Goal: Transaction & Acquisition: Obtain resource

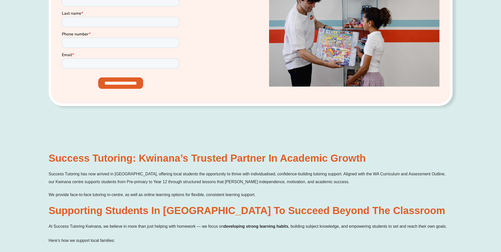
scroll to position [303, 0]
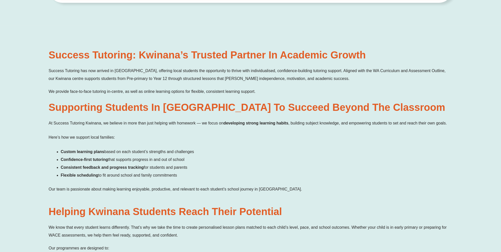
drag, startPoint x: 44, startPoint y: 54, endPoint x: 281, endPoint y: 163, distance: 260.4
drag, startPoint x: 281, startPoint y: 163, endPoint x: 207, endPoint y: 92, distance: 102.7
click at [196, 109] on h2 "Supporting Students in Kwinana to Succeed Beyond the Classroom" at bounding box center [251, 107] width 404 height 14
click at [247, 112] on h2 "Supporting Students in Kwinana to Succeed Beyond the Classroom" at bounding box center [251, 107] width 404 height 14
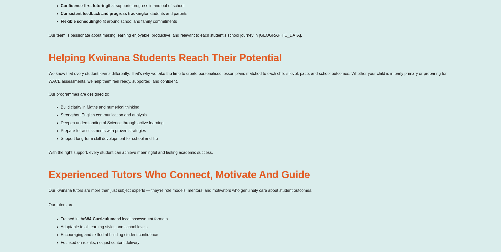
scroll to position [480, 0]
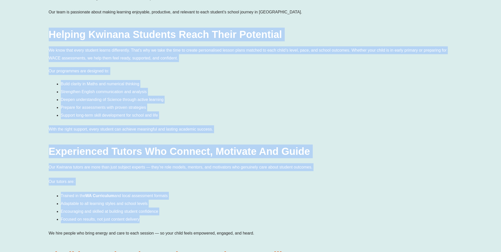
drag, startPoint x: 309, startPoint y: 15, endPoint x: 280, endPoint y: 219, distance: 205.8
click at [280, 219] on div "Success Tutoring: Kwinana’s Trusted Partner in Academic Growth Success Tutoring…" at bounding box center [251, 102] width 404 height 462
drag, startPoint x: 280, startPoint y: 219, endPoint x: 220, endPoint y: 109, distance: 125.1
click at [220, 109] on li "Prepare for assessments with proven strategies" at bounding box center [257, 107] width 392 height 8
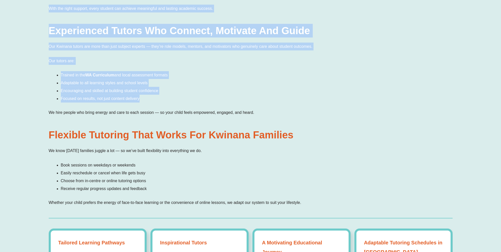
scroll to position [657, 0]
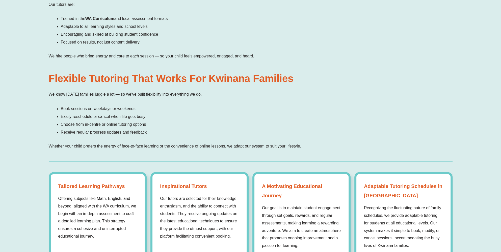
click at [169, 48] on div "Our Kwinana tutors are more than just subject experts — they’re role models, me…" at bounding box center [251, 23] width 404 height 74
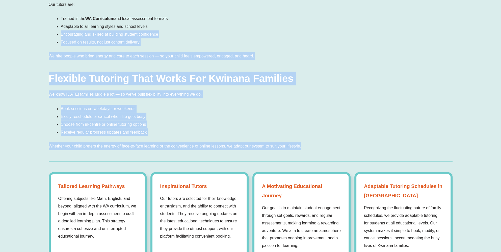
drag, startPoint x: 299, startPoint y: 58, endPoint x: 315, endPoint y: 142, distance: 86.1
click at [315, 142] on p "Whether your child prefers the energy of face-to-face learning or the convenien…" at bounding box center [251, 146] width 404 height 8
click at [320, 139] on div "We know today’s families juggle a lot — so we’ve built flexibility into everyth…" at bounding box center [251, 120] width 404 height 60
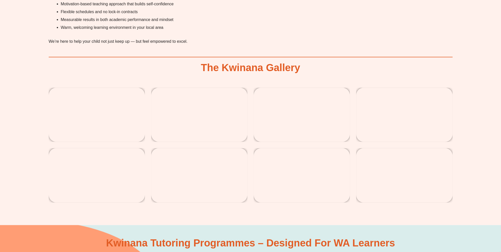
scroll to position [1263, 0]
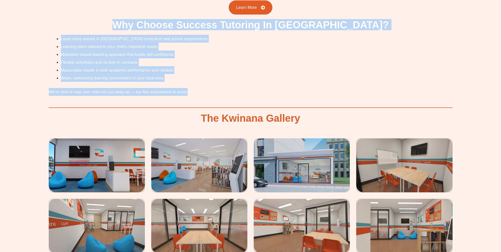
drag, startPoint x: 51, startPoint y: 37, endPoint x: 199, endPoint y: 97, distance: 159.9
click at [198, 97] on div "Local tutors trained in WA curriculum and school requirements Learning plans ta…" at bounding box center [251, 68] width 404 height 67
click at [197, 89] on p "We’re here to help your child not just keep up — but feel empowered to excel." at bounding box center [251, 92] width 404 height 8
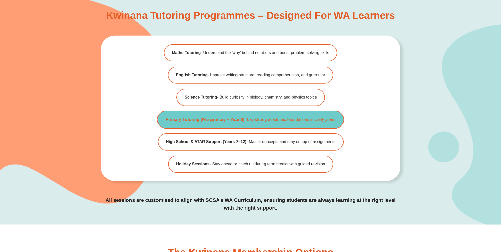
scroll to position [1540, 0]
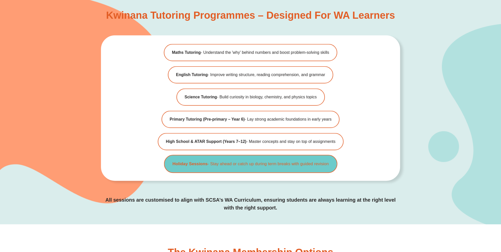
click at [189, 163] on b "Holiday Sessions" at bounding box center [189, 163] width 35 height 5
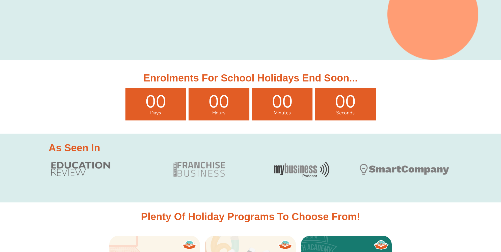
scroll to position [227, 0]
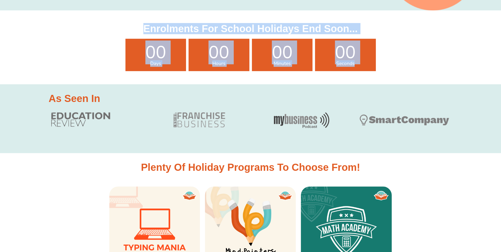
drag, startPoint x: 131, startPoint y: 32, endPoint x: 410, endPoint y: 70, distance: 282.1
click at [410, 70] on div "Enrolments for school holidays end soon... 00 Days 00 Hours 00 Minutes 00 Secon…" at bounding box center [251, 47] width 404 height 74
drag, startPoint x: 410, startPoint y: 70, endPoint x: 404, endPoint y: 51, distance: 20.3
click at [404, 51] on div "00 Days 00 Hours 00 Minutes 00 Seconds" at bounding box center [251, 55] width 404 height 32
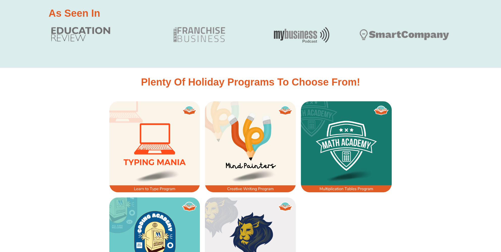
scroll to position [379, 0]
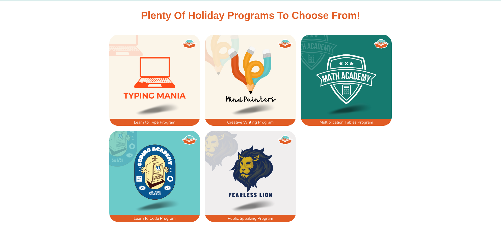
click at [84, 95] on div at bounding box center [250, 137] width 501 height 215
click at [239, 23] on div "Plenty of Holiday Programs to choose from!" at bounding box center [251, 15] width 288 height 28
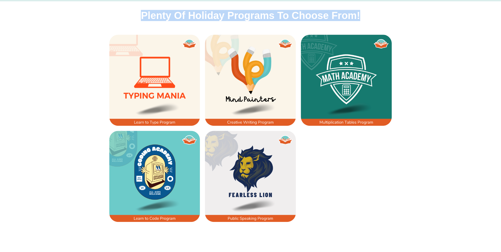
click at [239, 23] on div "Plenty of Holiday Programs to choose from!" at bounding box center [251, 15] width 288 height 28
drag, startPoint x: 239, startPoint y: 23, endPoint x: 194, endPoint y: 15, distance: 45.7
click at [194, 15] on h3 "Plenty of Holiday Programs to choose from!" at bounding box center [251, 15] width 288 height 10
click at [95, 57] on div at bounding box center [250, 137] width 501 height 215
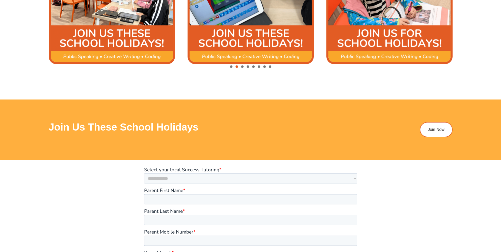
scroll to position [758, 0]
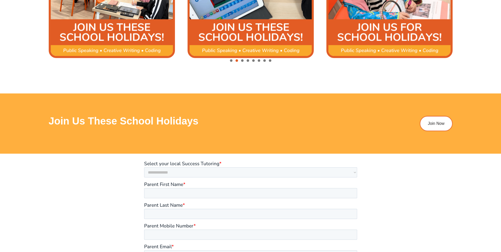
click at [134, 117] on h3 "Join Us These School Holidays" at bounding box center [185, 121] width 273 height 10
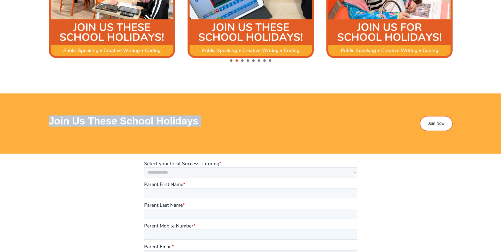
click at [134, 117] on h3 "Join Us These School Holidays" at bounding box center [185, 121] width 273 height 10
drag, startPoint x: 134, startPoint y: 117, endPoint x: 81, endPoint y: 120, distance: 53.9
click at [86, 121] on h3 "Join Us These School Holidays" at bounding box center [185, 121] width 273 height 10
click at [36, 114] on div "Join Us These School Holidays Join Now" at bounding box center [250, 123] width 501 height 60
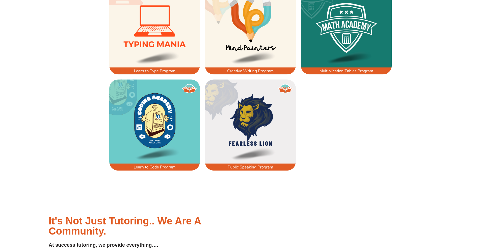
scroll to position [328, 0]
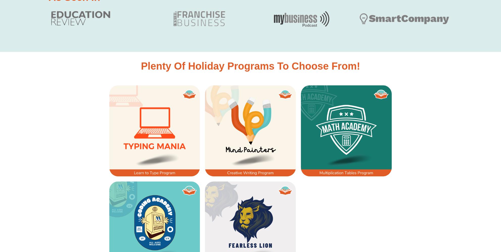
click at [248, 152] on img at bounding box center [250, 130] width 91 height 91
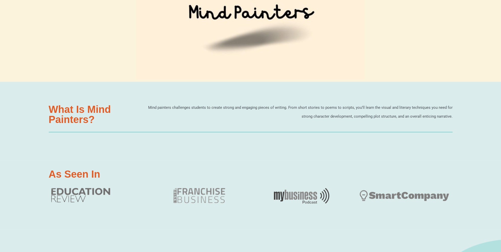
scroll to position [303, 0]
click at [174, 99] on div "What is Mind Painters? Mind painters challenges students to create strong and e…" at bounding box center [251, 121] width 404 height 78
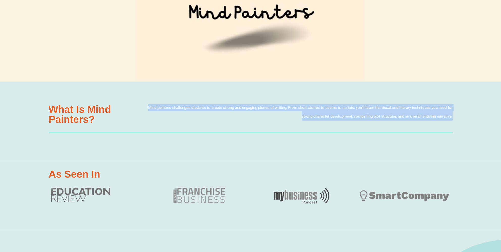
click at [174, 99] on div "What is Mind Painters? Mind painters challenges students to create strong and e…" at bounding box center [251, 121] width 404 height 78
drag, startPoint x: 0, startPoint y: 0, endPoint x: 156, endPoint y: 119, distance: 196.3
click at [156, 119] on p "Mind painters challenges students to create strong and engaging pieces of writi…" at bounding box center [299, 112] width 307 height 16
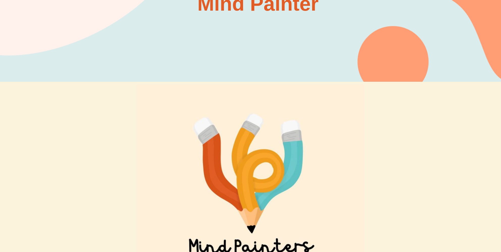
scroll to position [0, 0]
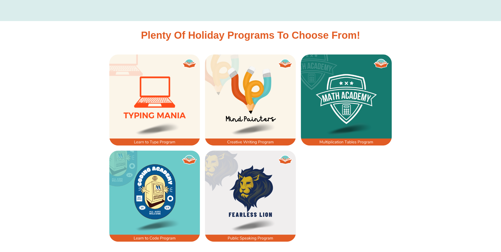
scroll to position [379, 0]
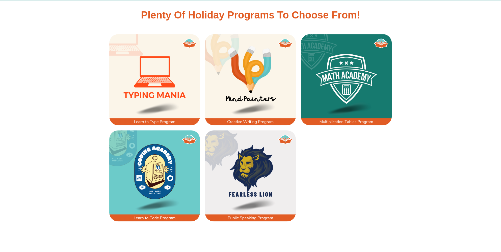
click at [156, 150] on img at bounding box center [154, 175] width 91 height 91
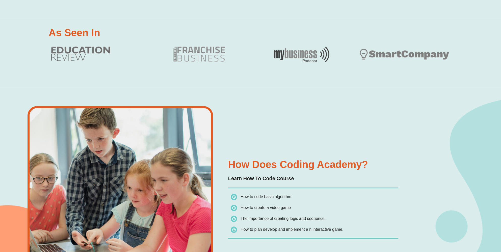
scroll to position [606, 0]
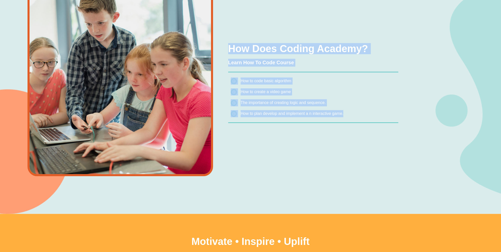
drag, startPoint x: 223, startPoint y: 38, endPoint x: 371, endPoint y: 141, distance: 181.0
click at [371, 141] on div "How Does Coding Academy? Learn How To Code Course How to code basic algorithm H…" at bounding box center [213, 92] width 376 height 242
drag, startPoint x: 371, startPoint y: 141, endPoint x: 298, endPoint y: 140, distance: 73.7
click at [298, 142] on div "How Does Coding Academy? Learn How To Code Course How to code basic algorithm H…" at bounding box center [213, 92] width 376 height 242
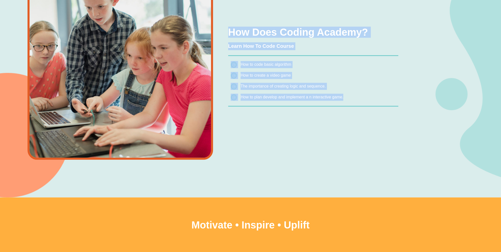
scroll to position [631, 0]
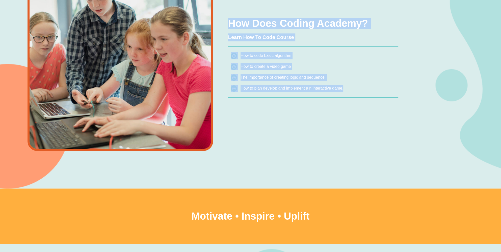
click at [263, 87] on span "How to plan develop and implement a n interactive game." at bounding box center [292, 88] width 103 height 4
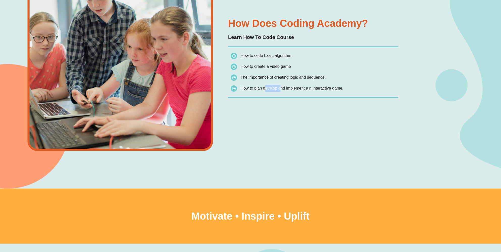
click at [263, 87] on span "How to plan develop and implement a n interactive game." at bounding box center [292, 88] width 103 height 4
drag, startPoint x: 263, startPoint y: 87, endPoint x: 252, endPoint y: 117, distance: 32.3
click at [252, 117] on div "How Does Coding Academy? Learn How To Code Course How to code basic algorithm H…" at bounding box center [213, 67] width 376 height 242
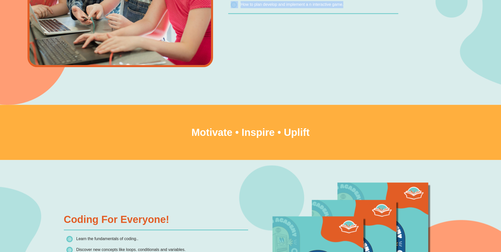
scroll to position [859, 0]
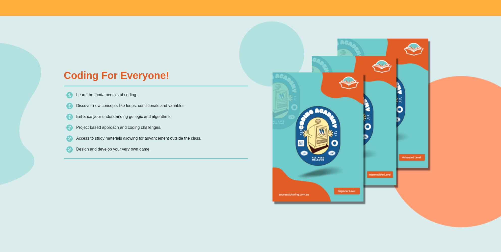
click at [171, 79] on h1 "Coding For Everyone!" at bounding box center [156, 75] width 184 height 10
drag, startPoint x: 171, startPoint y: 79, endPoint x: 171, endPoint y: 103, distance: 23.2
click at [171, 103] on span "Discover new concepts like loops. conditionals and variables." at bounding box center [125, 105] width 119 height 7
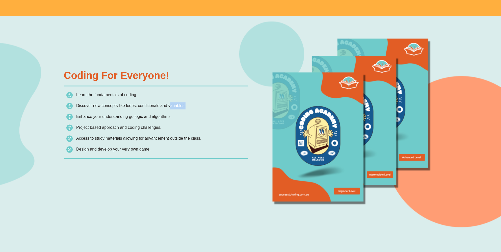
click at [171, 103] on span "Discover new concepts like loops. conditionals and variables." at bounding box center [125, 105] width 119 height 7
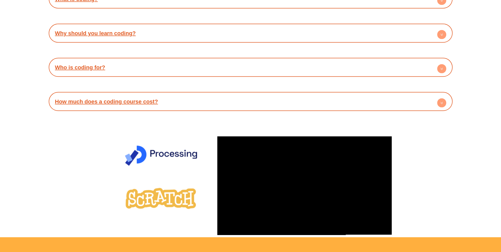
scroll to position [1263, 0]
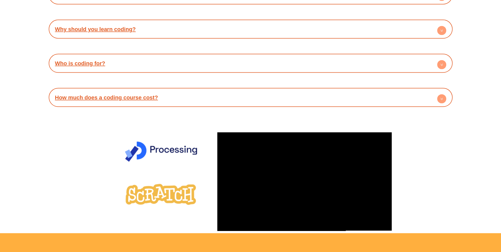
click at [167, 107] on div "Frequently Asked Questions What is coding? Coding or Computer Programming the p…" at bounding box center [251, 34] width 404 height 192
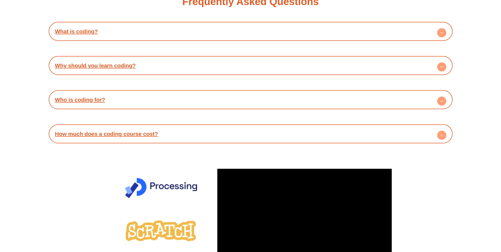
scroll to position [1212, 0]
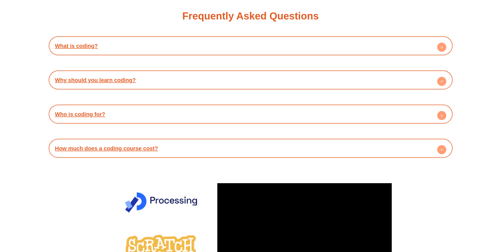
click at [106, 118] on div "Who is coding for?" at bounding box center [250, 114] width 399 height 14
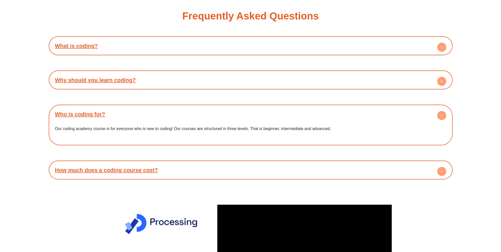
click at [135, 127] on p "Our coding academy course is for everyone who is new to coding! Our courses are…" at bounding box center [250, 128] width 391 height 8
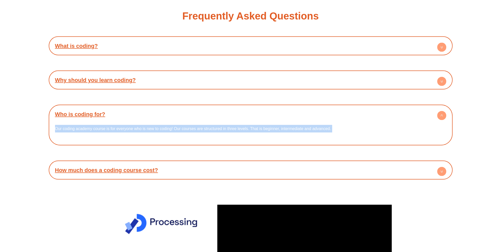
click at [135, 127] on p "Our coding academy course is for everyone who is new to coding! Our courses are…" at bounding box center [250, 128] width 391 height 8
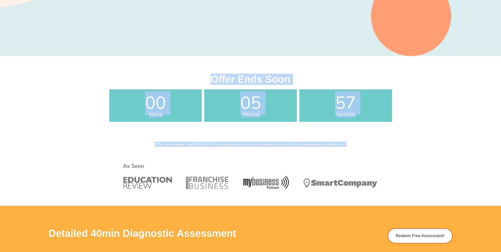
drag, startPoint x: 363, startPoint y: 145, endPoint x: 359, endPoint y: 144, distance: 4.4
click at [363, 145] on p "Offer has expired. Quick! Fill in the form below and we'll try to squeeze you i…" at bounding box center [251, 144] width 288 height 4
click at [334, 140] on div "Offer has expired. Quick! Fill in the form below and we'll try to squeeze you i…" at bounding box center [251, 173] width 288 height 66
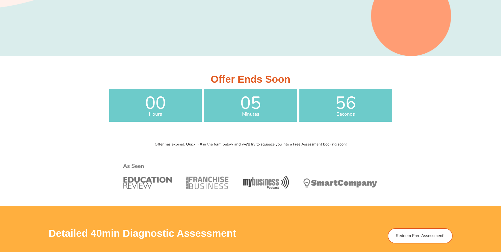
click at [212, 149] on div "Offer has expired. Quick! Fill in the form below and we'll try to squeeze you i…" at bounding box center [251, 173] width 288 height 66
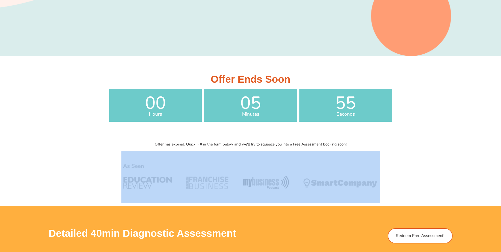
click at [212, 149] on div "Offer has expired. Quick! Fill in the form below and we'll try to squeeze you i…" at bounding box center [251, 173] width 288 height 66
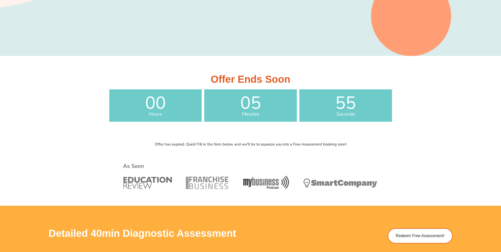
drag, startPoint x: 212, startPoint y: 149, endPoint x: 196, endPoint y: 140, distance: 18.2
click at [197, 141] on div "Offer has expired. Quick! Fill in the form below and we'll try to squeeze you i…" at bounding box center [251, 173] width 288 height 66
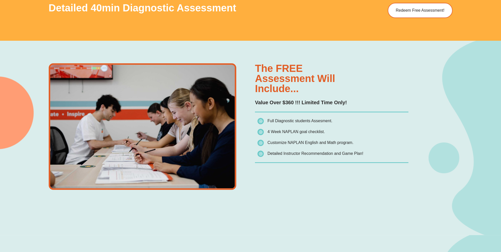
scroll to position [379, 0]
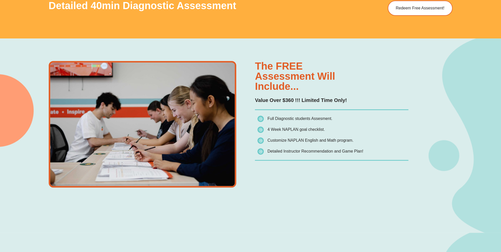
drag, startPoint x: 256, startPoint y: 60, endPoint x: 379, endPoint y: 151, distance: 152.9
click at [379, 151] on div "The FREE assessment will include... Value Over $360 !!! Limited Time Only! Full…" at bounding box center [332, 124] width 154 height 126
click at [379, 151] on li "Detailed Instructor Recommendation and Game Plan!" at bounding box center [333, 150] width 151 height 7
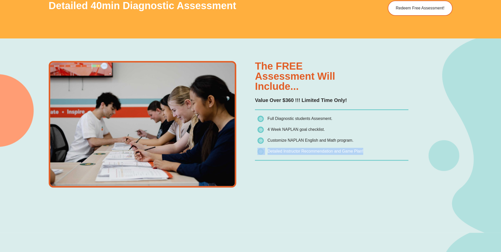
drag, startPoint x: 379, startPoint y: 151, endPoint x: 343, endPoint y: 146, distance: 36.3
click at [343, 146] on ul "Full Diagnostic students Assesment. 4 Week NAPLAN goal checklist. Customize NAP…" at bounding box center [333, 135] width 151 height 40
drag, startPoint x: 343, startPoint y: 146, endPoint x: 313, endPoint y: 132, distance: 32.7
click at [313, 132] on span "4 Week NAPLAN goal checklist." at bounding box center [291, 129] width 67 height 7
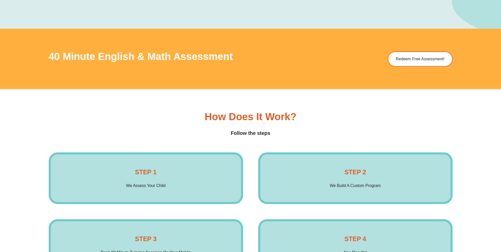
scroll to position [707, 0]
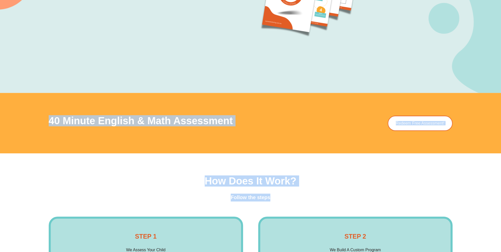
drag, startPoint x: 138, startPoint y: 119, endPoint x: 379, endPoint y: 167, distance: 245.1
click at [379, 167] on div "SUCCESS TUTORING​ Redeem Free Assessment Get a detailed overview of your child'…" at bounding box center [250, 228] width 501 height 1903
drag, startPoint x: 379, startPoint y: 167, endPoint x: 306, endPoint y: 179, distance: 73.7
click at [306, 179] on div "How Does it Work? Follow the steps" at bounding box center [251, 189] width 404 height 26
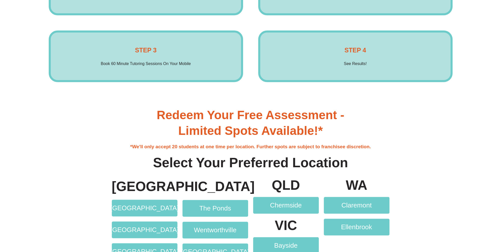
scroll to position [1061, 0]
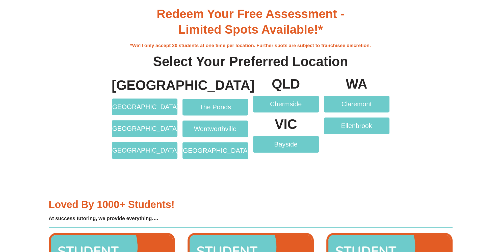
click at [246, 67] on b "Select Your Preferred Location" at bounding box center [250, 61] width 195 height 15
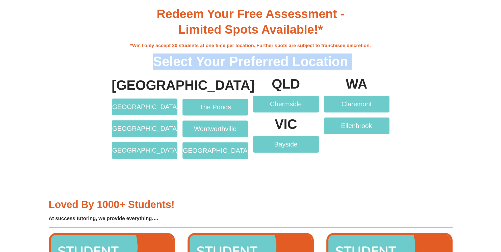
click at [246, 67] on b "Select Your Preferred Location" at bounding box center [250, 61] width 195 height 15
drag, startPoint x: 246, startPoint y: 67, endPoint x: 204, endPoint y: 53, distance: 44.2
click at [204, 53] on div "Redeem Your Free Assessment - Limited Spots Available!* *We'll only accept 20 s…" at bounding box center [251, 38] width 288 height 68
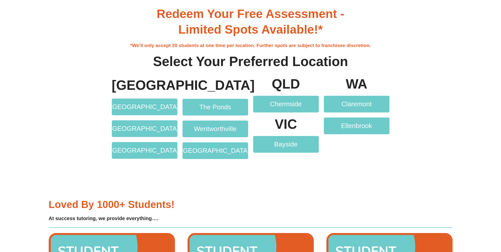
click at [165, 52] on div "Redeem Your Free Assessment - Limited Spots Available!* *We'll only accept 20 s…" at bounding box center [251, 38] width 288 height 68
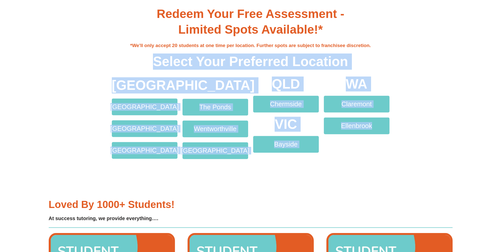
drag, startPoint x: 154, startPoint y: 53, endPoint x: 404, endPoint y: 157, distance: 270.5
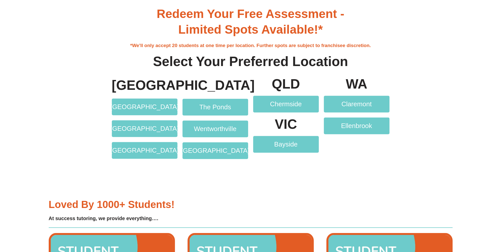
drag, startPoint x: 404, startPoint y: 157, endPoint x: 395, endPoint y: 143, distance: 15.9
click at [404, 157] on section "NSW Bossley Park Green Valley Baulkham Hills The Ponds Wentworthville Liverpool…" at bounding box center [250, 124] width 501 height 104
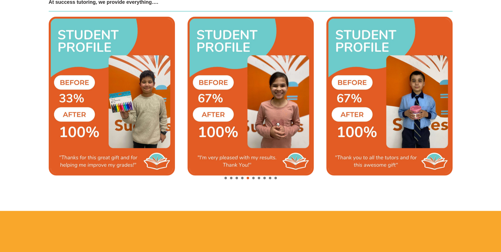
scroll to position [1237, 0]
